Goal: Navigation & Orientation: Find specific page/section

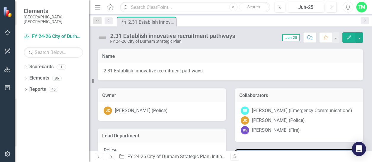
click at [109, 7] on icon at bounding box center [110, 7] width 7 height 6
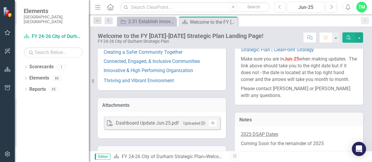
scroll to position [117, 0]
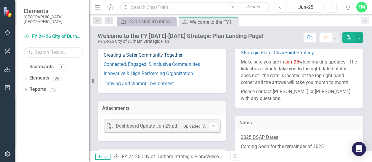
click at [172, 58] on link "Creating a Safer Community Together" at bounding box center [143, 55] width 79 height 6
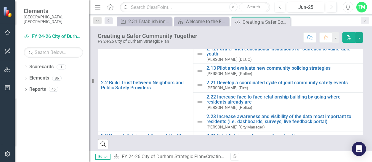
scroll to position [92, 0]
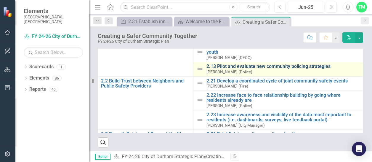
click at [231, 66] on link "2.13 Pilot and evaluate new community policing strategies" at bounding box center [282, 66] width 153 height 5
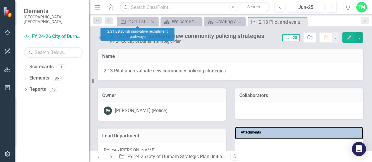
click at [153, 20] on icon "Close" at bounding box center [153, 21] width 6 height 5
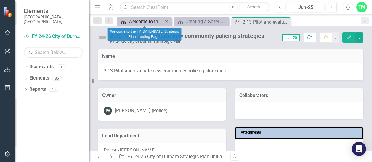
click at [153, 20] on div "Welcome to the FY [DATE]-[DATE] Strategic Plan Landing Page!" at bounding box center [145, 21] width 35 height 7
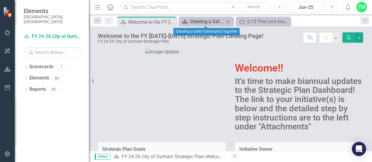
click at [191, 21] on div "Creating a Safer Community Together" at bounding box center [207, 21] width 35 height 7
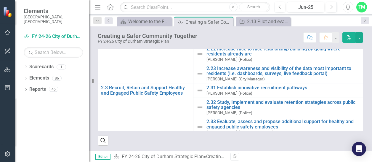
scroll to position [45, 0]
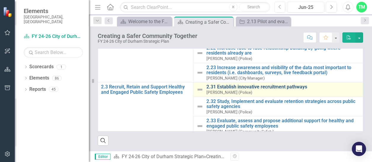
click at [226, 85] on link "2.31 Establish innovative recruitment pathways" at bounding box center [282, 86] width 153 height 5
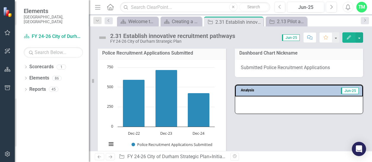
scroll to position [579, 0]
